Goal: Use online tool/utility: Utilize a website feature to perform a specific function

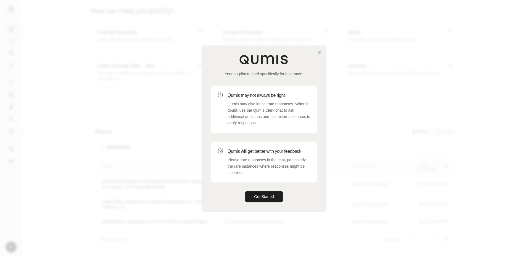
click at [317, 53] on div "Your co-pilot trained specifically for insurance. Qumis may not always be right…" at bounding box center [264, 128] width 124 height 165
click at [278, 199] on button "Get Started" at bounding box center [264, 197] width 38 height 11
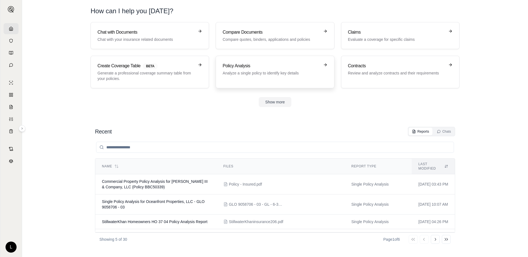
click at [277, 65] on h3 "Policy Analysis" at bounding box center [271, 66] width 97 height 7
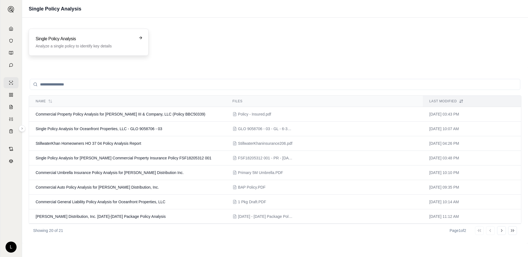
click at [66, 50] on div "Single Policy Analysis Analyze a single policy to identify key details" at bounding box center [89, 42] width 120 height 27
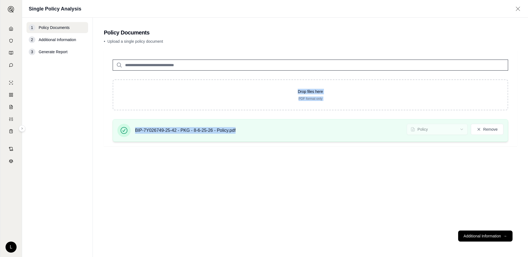
drag, startPoint x: 290, startPoint y: 93, endPoint x: 280, endPoint y: 136, distance: 44.6
click at [280, 136] on div "Drop files here PDF format only BIP-7Y026749-25-42 - PKG - 8-6-25-26 - Policy.p…" at bounding box center [310, 99] width 413 height 96
click at [481, 234] on button "Additional Information →" at bounding box center [485, 236] width 54 height 11
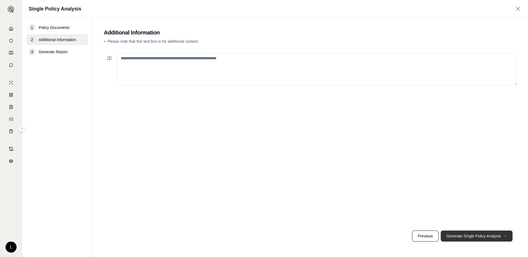
click at [481, 234] on button "Generate Single Policy Analysis →" at bounding box center [477, 236] width 72 height 11
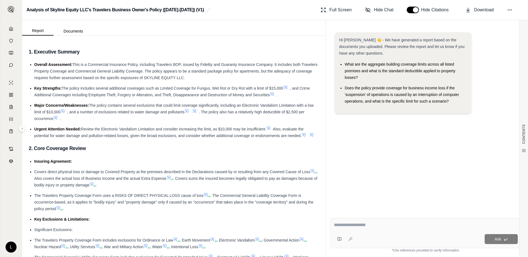
click at [390, 216] on div "Ask *Use references provided to verify information." at bounding box center [426, 235] width 200 height 43
click at [351, 229] on div at bounding box center [426, 226] width 184 height 9
click at [345, 223] on textarea at bounding box center [426, 225] width 184 height 7
type textarea "*"
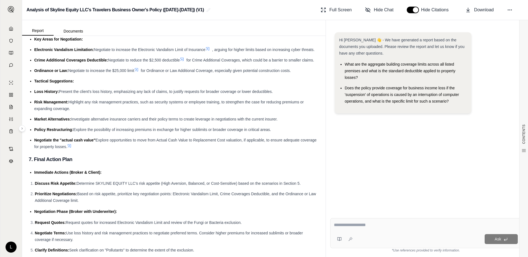
scroll to position [2093, 0]
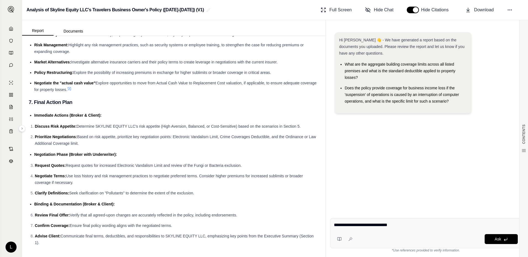
type textarea "**********"
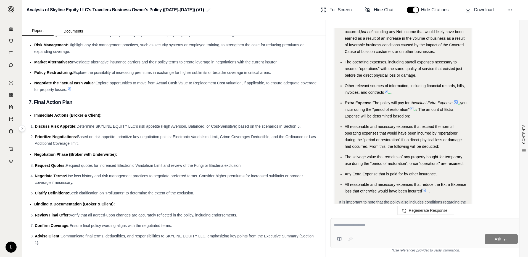
scroll to position [1040, 0]
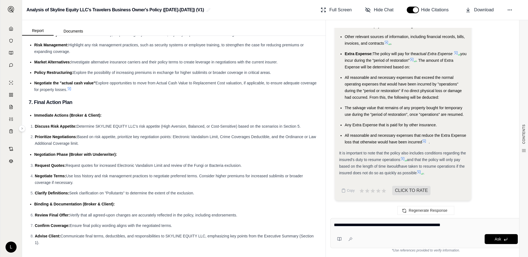
type textarea "**********"
click at [507, 244] on div "Ask" at bounding box center [426, 239] width 184 height 11
click at [492, 235] on button "Ask" at bounding box center [501, 239] width 33 height 10
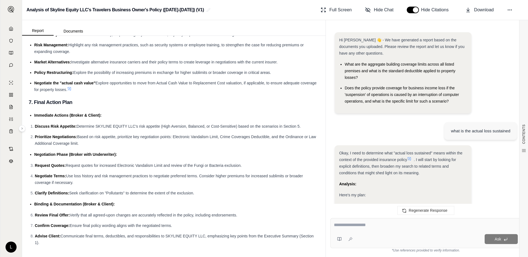
scroll to position [1793, 0]
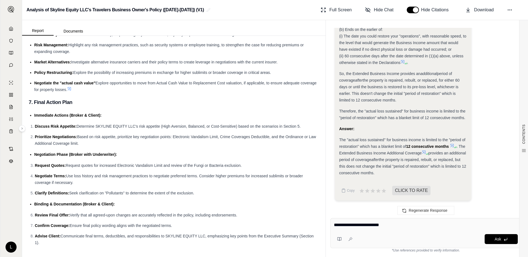
type textarea "**********"
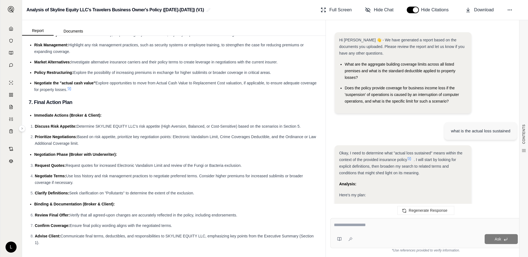
scroll to position [2492, 0]
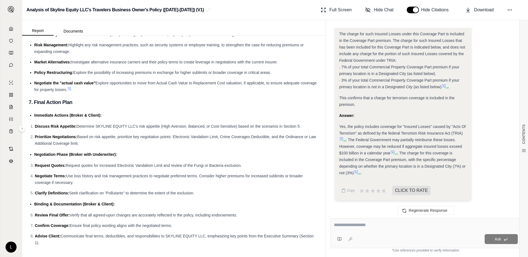
click at [342, 138] on icon at bounding box center [341, 139] width 3 height 3
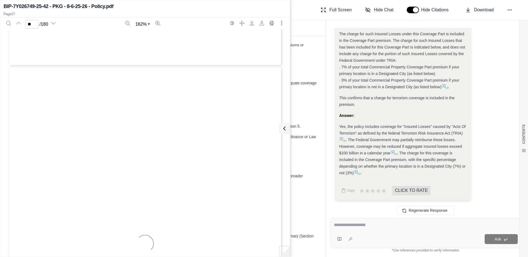
scroll to position [9227, 0]
type input "**"
